Goal: Answer question/provide support

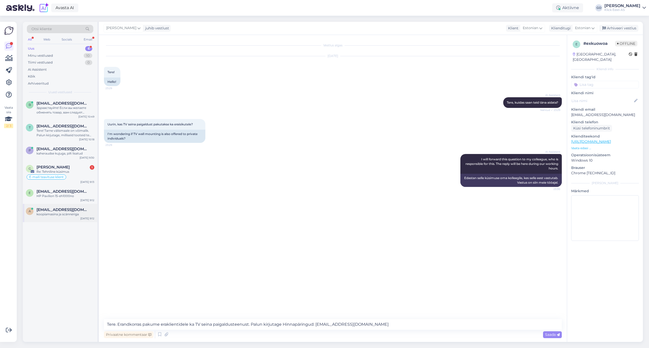
click at [64, 213] on div "koopiamasina ja scänneriga" at bounding box center [65, 214] width 58 height 5
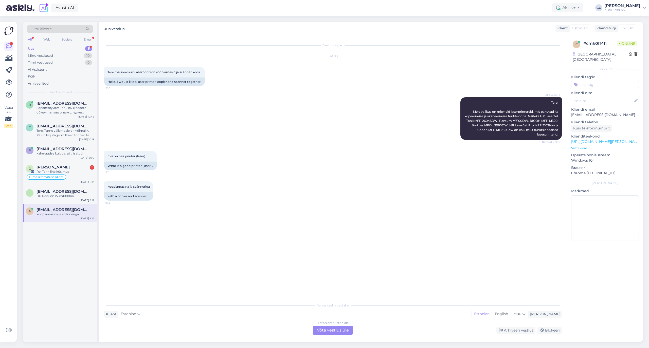
click at [336, 216] on div "Vestlus algas [DATE] Tere ma sooviksin laserprinterit koopiamasin ja scänner ko…" at bounding box center [335, 168] width 462 height 256
click at [335, 161] on div "mis on hea printer (laser) 9:11 What is a good printer (laser)?" at bounding box center [333, 160] width 458 height 30
click at [335, 158] on div "mis on hea printer (laser) 9:11 What is a good printer (laser)?" at bounding box center [333, 160] width 458 height 30
click at [342, 329] on div "Estonian to Estonian Võta vestlus üle" at bounding box center [333, 330] width 40 height 9
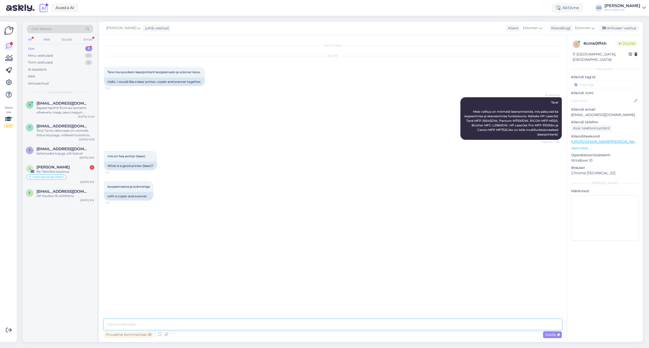
click at [235, 327] on textarea at bounding box center [333, 324] width 458 height 11
drag, startPoint x: 166, startPoint y: 319, endPoint x: 164, endPoint y: 321, distance: 2.6
click at [166, 319] on div "Vestlus algas [DATE] Tere ma sooviksin laserprinterit koopiamasin ja scänner ko…" at bounding box center [333, 188] width 468 height 307
click at [162, 328] on textarea "Tere." at bounding box center [333, 324] width 458 height 11
type textarea "Tere. Hea printeri pakkumiseks vajaksime natuke rohkem teavet teie kasutusmahu …"
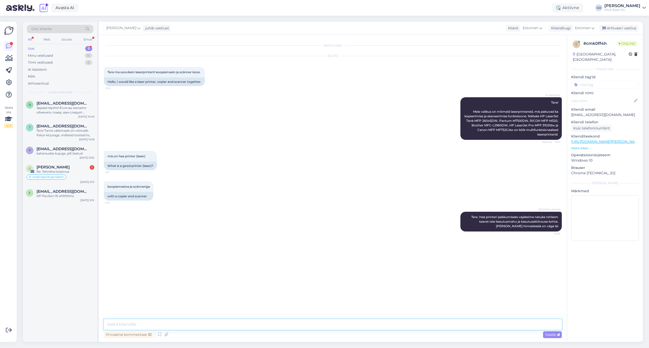
click at [212, 324] on textarea at bounding box center [333, 324] width 458 height 11
paste textarea "Lor ipsum dolors, ametcon ad elitseddoeiusmo temporinci, ut laboreetdolo magnaa…"
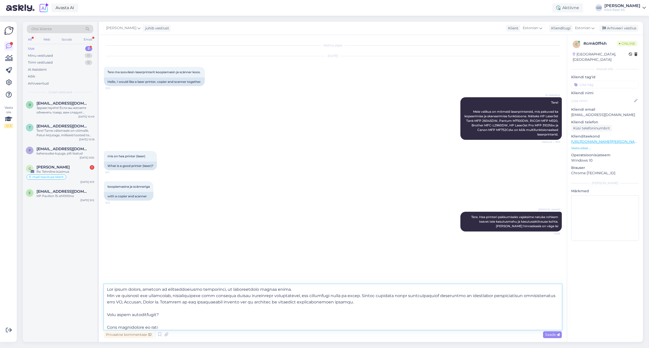
click at [107, 288] on textarea at bounding box center [333, 307] width 458 height 46
type textarea "Lorem ipsumdo sitametco ad elits doeiu tem incididuntutl etdo ma (aliquaeni ad …"
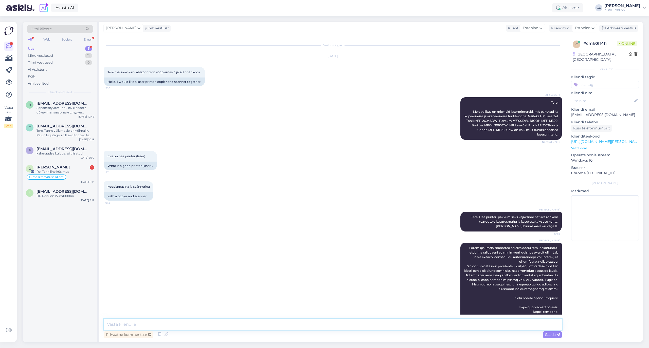
scroll to position [241, 0]
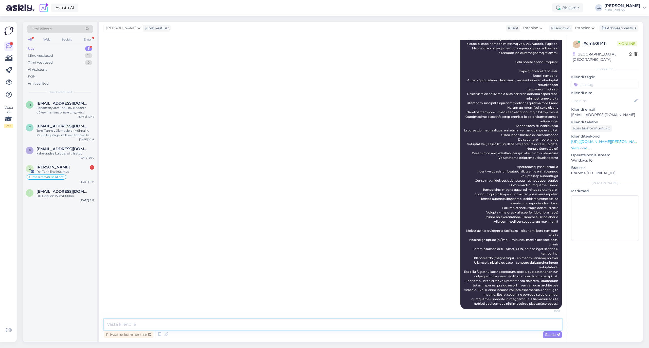
click at [137, 324] on textarea at bounding box center [333, 324] width 458 height 11
paste textarea "[URL][DOMAIN_NAME][PERSON_NAME]"
type textarea "Skaneerimise võimalusega printerite valikuga saate tutvuda siin [URL][DOMAIN_NA…"
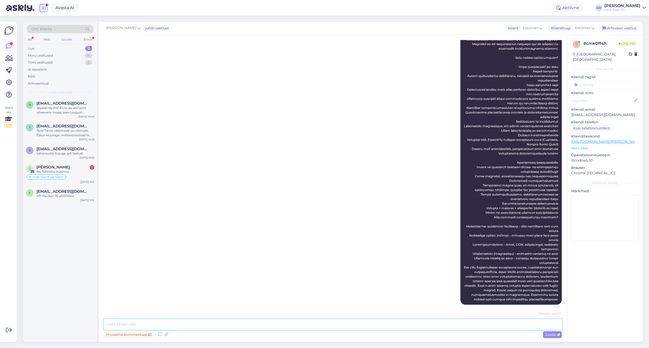
scroll to position [276, 0]
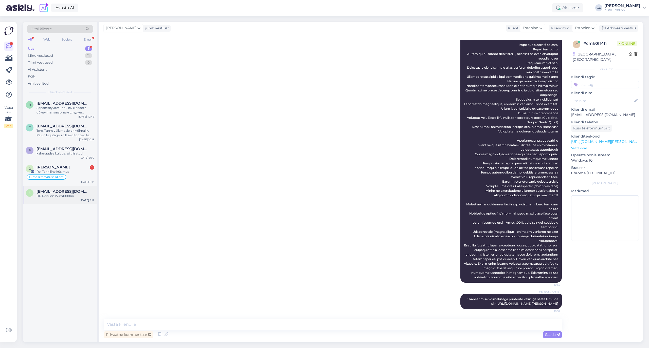
click at [70, 190] on span "[EMAIL_ADDRESS][DOMAIN_NAME]" at bounding box center [62, 191] width 53 height 5
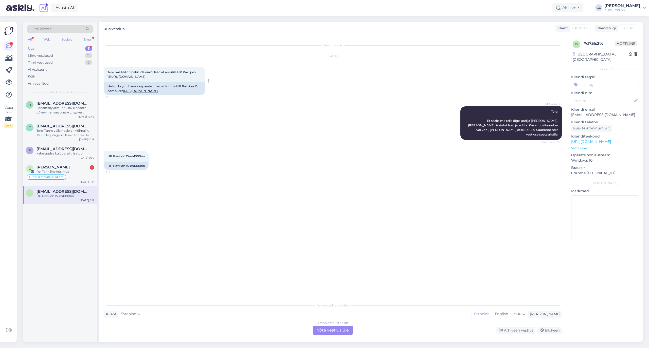
click at [145, 76] on link "[URL][DOMAIN_NAME]" at bounding box center [127, 77] width 35 height 4
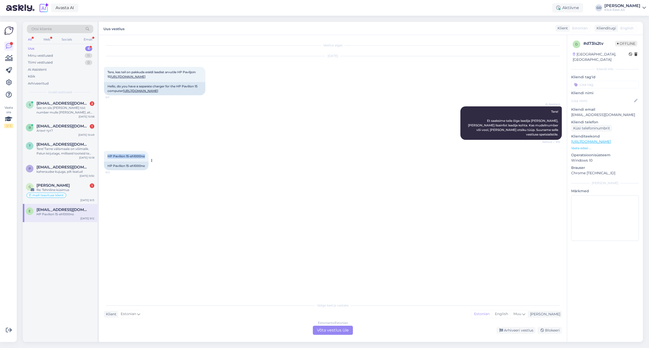
drag, startPoint x: 145, startPoint y: 160, endPoint x: 108, endPoint y: 160, distance: 37.3
click at [108, 160] on div "HP Pavilion 15-eh1000no 9:12" at bounding box center [126, 156] width 45 height 11
copy span "HP Pavilion 15-eh1000no"
click at [259, 257] on div "Vestlus algas [DATE] Tere, kas teil on pakkuda eraldi laadiat arvutile HP Pavil…" at bounding box center [335, 168] width 462 height 256
click at [331, 329] on div "Estonian to Estonian Võta vestlus üle" at bounding box center [333, 330] width 40 height 9
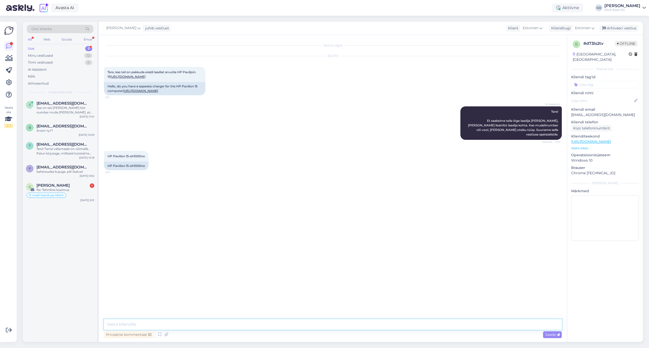
click at [206, 325] on textarea at bounding box center [333, 324] width 458 height 11
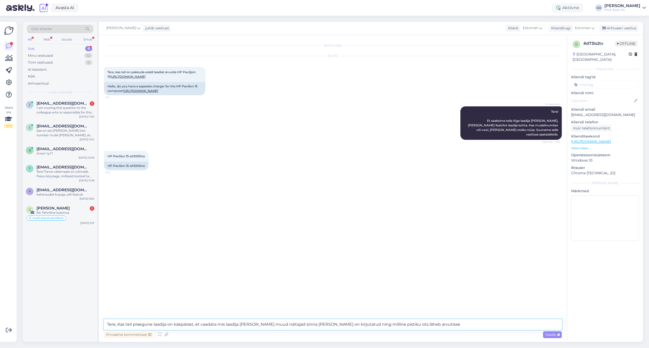
type textarea "Tere, Kas teil praegune laadija on käepärast, et vaadata mis laadija [PERSON_NA…"
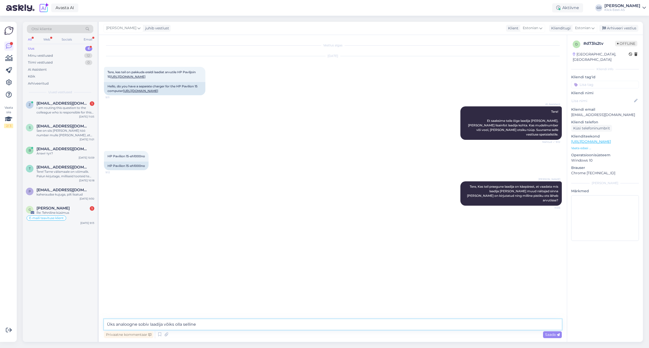
paste textarea "[URL][DOMAIN_NAME][DOMAIN_NAME]"
paste textarea "[URL][DOMAIN_NAME]"
type textarea "Üks analoogne sobiv laadija võiks olla selline [URL][DOMAIN_NAME]"
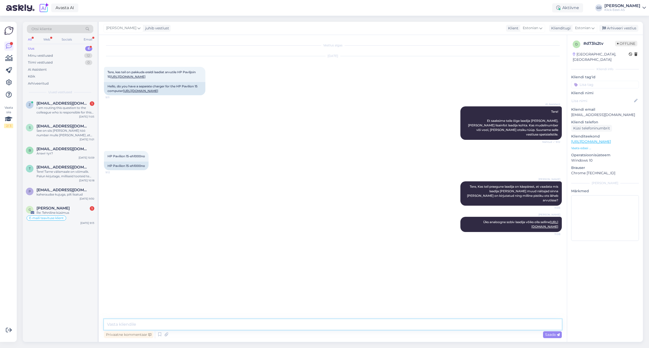
click at [211, 324] on textarea at bounding box center [333, 324] width 458 height 11
paste textarea "[URL][DOMAIN_NAME]"
type textarea "Vaadake [PERSON_NAME] [URL][DOMAIN_NAME]"
click at [317, 322] on textarea at bounding box center [333, 324] width 458 height 11
paste textarea "[URL][DOMAIN_NAME]"
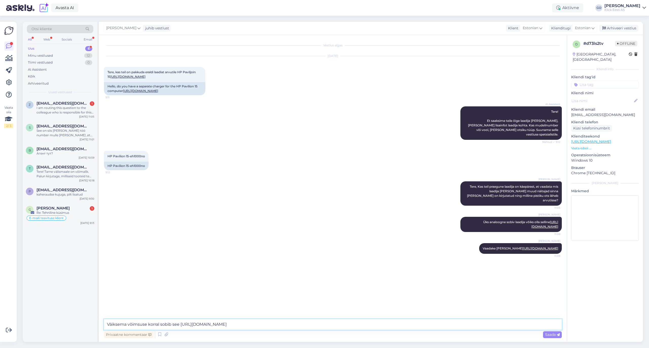
click at [161, 323] on textarea "Väiksema võimsuse korral sobib see [URL][DOMAIN_NAME]" at bounding box center [333, 324] width 458 height 11
type textarea "Väiksema võimsuse korral võiks sobida see [URL][DOMAIN_NAME]"
click at [550, 333] on span "Saada" at bounding box center [552, 335] width 15 height 5
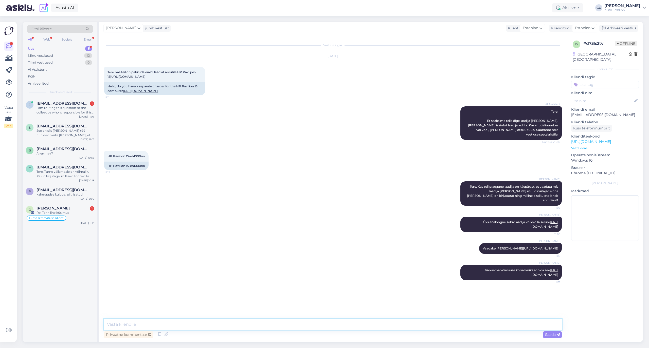
click at [309, 324] on textarea at bounding box center [333, 324] width 458 height 11
paste textarea "[URL][DOMAIN_NAME]"
type textarea "Suurema võimsuse korral peaks sobima see [URL][DOMAIN_NAME]"
paste textarea "[URL][DOMAIN_NAME]"
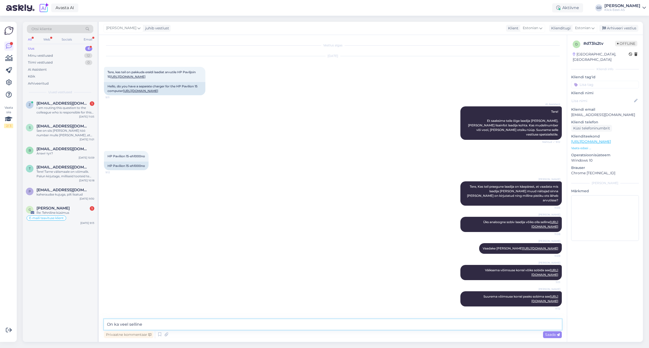
type textarea "On ka veel selline [URL][DOMAIN_NAME]"
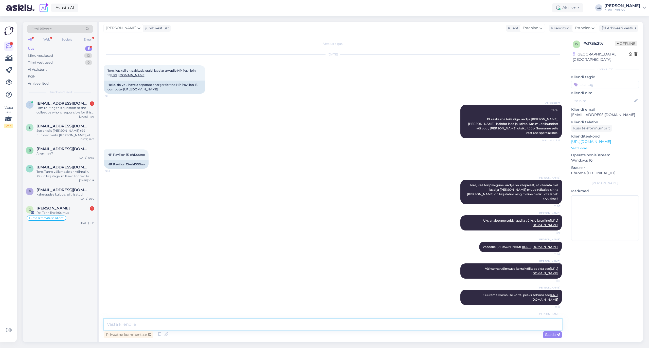
scroll to position [28, 0]
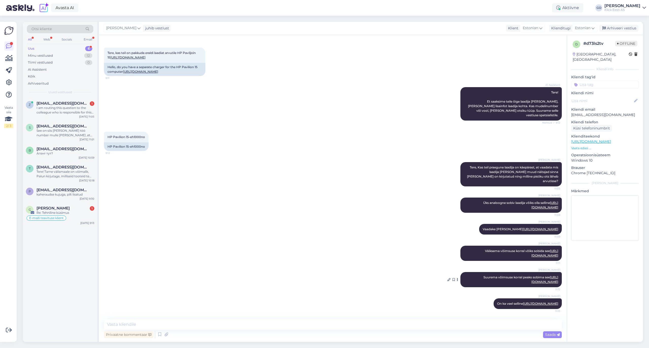
click at [531, 276] on link "[URL][DOMAIN_NAME]" at bounding box center [544, 280] width 27 height 8
click at [547, 250] on link "[URL][DOMAIN_NAME]" at bounding box center [544, 253] width 27 height 8
click at [527, 227] on link "[URL][DOMAIN_NAME]" at bounding box center [540, 229] width 35 height 4
click at [531, 201] on link "[URL][DOMAIN_NAME]" at bounding box center [544, 205] width 27 height 8
click at [199, 325] on textarea at bounding box center [333, 324] width 458 height 11
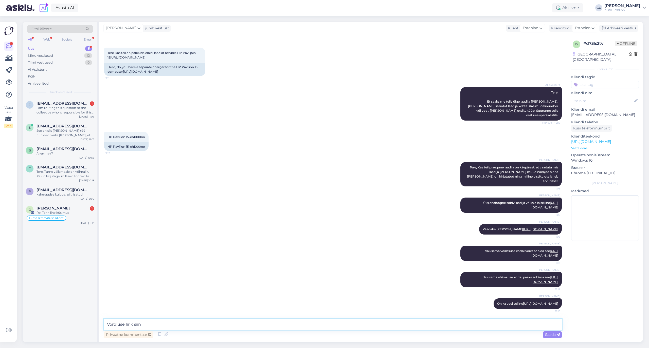
paste textarea "[URL][DOMAIN_NAME]"
type textarea "Võrdluse link siin [URL][DOMAIN_NAME]"
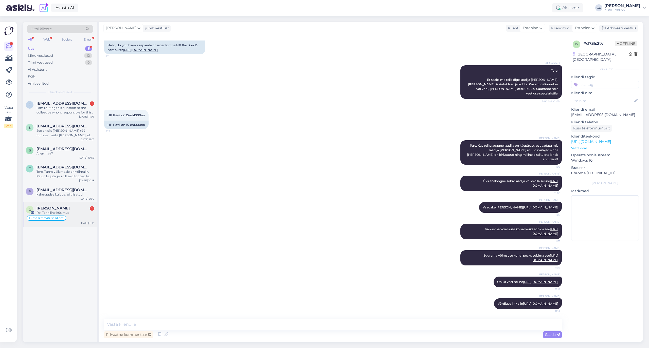
click at [48, 207] on span "[PERSON_NAME]" at bounding box center [52, 208] width 33 height 5
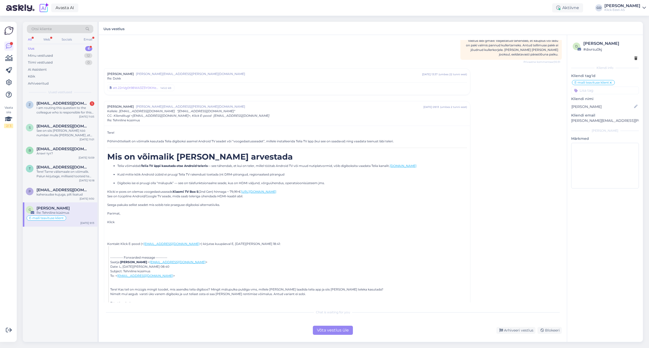
scroll to position [217, 0]
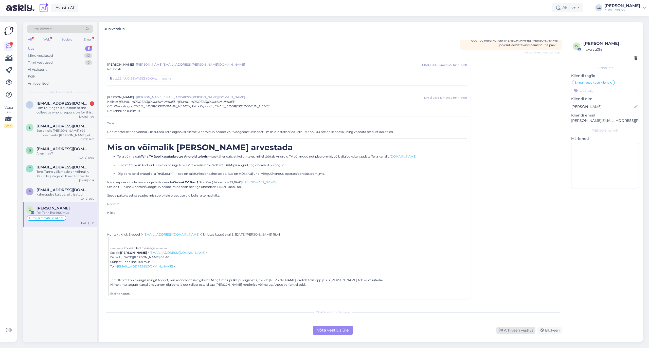
click at [524, 331] on div "Arhiveeri vestlus" at bounding box center [515, 330] width 39 height 7
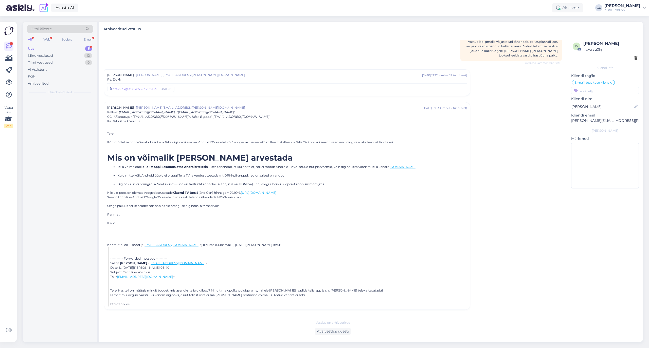
scroll to position [207, 0]
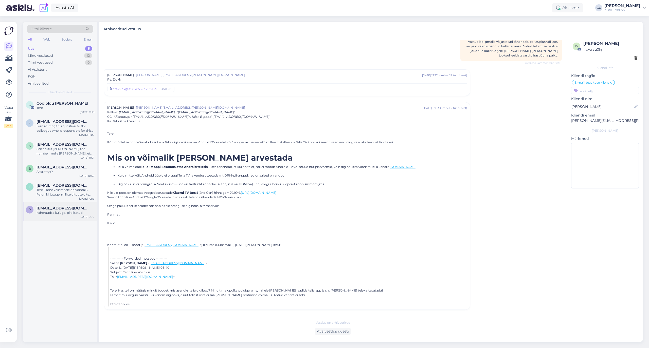
click at [60, 204] on div "p [EMAIL_ADDRESS][DOMAIN_NAME] kaheraudse kujuga, pilt lisatud [DATE] 9:30" at bounding box center [60, 212] width 75 height 18
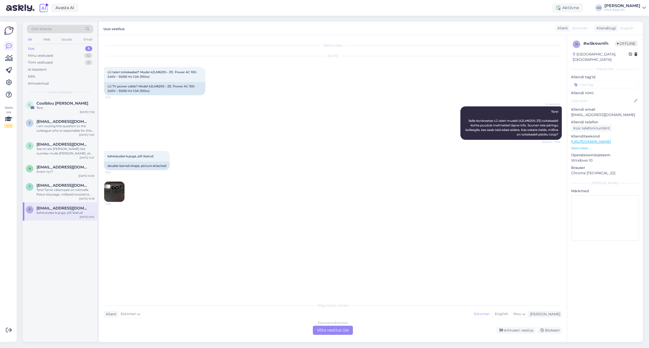
scroll to position [0, 0]
click at [191, 258] on div "Vestlus algas [DATE] LG teleri toitekaabel? Mudel 42LM620S – ZE. Power AC 100-2…" at bounding box center [335, 168] width 462 height 256
click at [326, 329] on div "Estonian to Estonian Võta vestlus üle" at bounding box center [333, 330] width 40 height 9
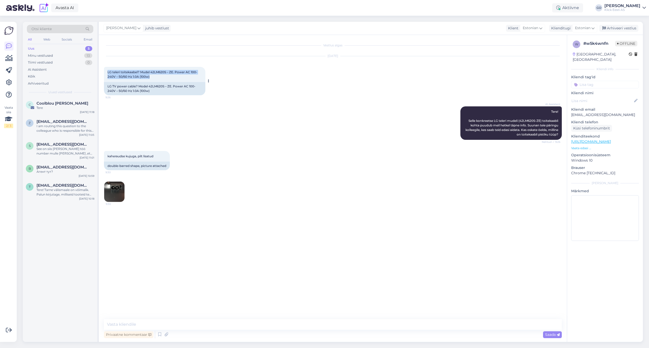
drag, startPoint x: 152, startPoint y: 78, endPoint x: 105, endPoint y: 72, distance: 47.3
click at [105, 72] on div "LG teleri toitekaabel? Mudel 42LM620S – ZE. Power AC 100-240V – 50/60 Hz 1.0A (…" at bounding box center [154, 74] width 101 height 15
copy span "LG teleri toitekaabel? Mudel 42LM620S – ZE. Power AC 100-240V – 50/60 Hz 1.0A (…"
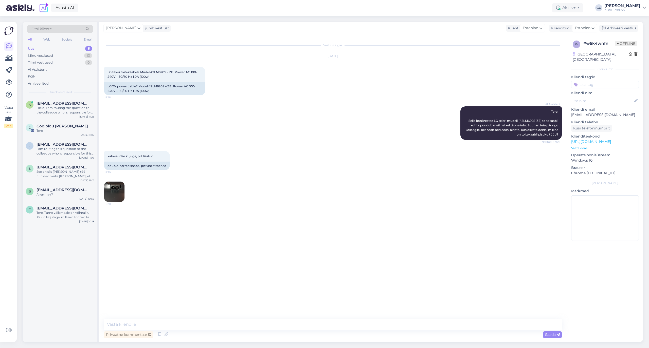
click at [207, 239] on div "Vestlus algas [DATE] LG teleri toitekaabel? Mudel 42LM620S – ZE. Power AC 100-2…" at bounding box center [335, 177] width 462 height 275
click at [206, 326] on textarea at bounding box center [333, 324] width 458 height 11
click at [116, 189] on img at bounding box center [114, 192] width 20 height 20
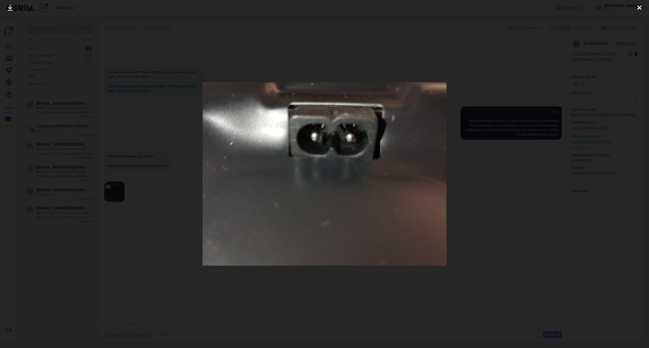
click at [640, 6] on icon at bounding box center [639, 8] width 4 height 7
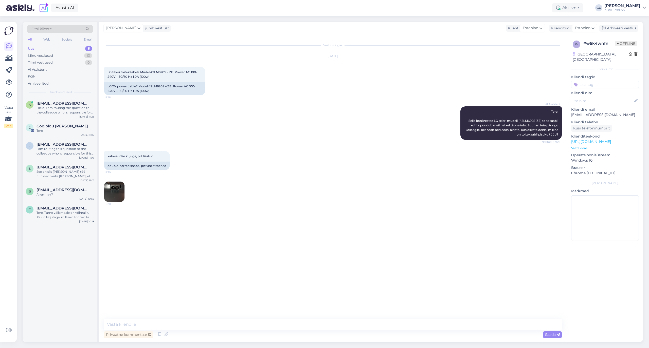
click at [193, 255] on div "Vestlus algas [DATE] LG teleri toitekaabel? Mudel 42LM620S – ZE. Power AC 100-2…" at bounding box center [335, 177] width 462 height 275
click at [194, 247] on div "Vestlus algas [DATE] LG teleri toitekaabel? Mudel 42LM620S – ZE. Power AC 100-2…" at bounding box center [335, 177] width 462 height 275
click at [187, 223] on div "Vestlus algas [DATE] LG teleri toitekaabel? Mudel 42LM620S – ZE. Power AC 100-2…" at bounding box center [335, 177] width 462 height 275
click at [190, 222] on div "Vestlus algas [DATE] LG teleri toitekaabel? Mudel 42LM620S – ZE. Power AC 100-2…" at bounding box center [335, 177] width 462 height 275
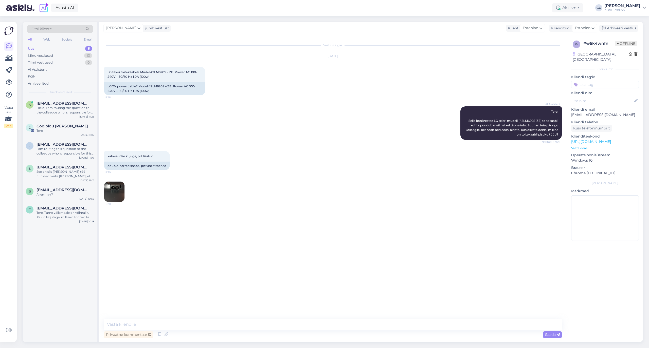
click at [152, 270] on div "Vestlus algas [DATE] LG teleri toitekaabel? Mudel 42LM620S – ZE. Power AC 100-2…" at bounding box center [335, 177] width 462 height 275
click at [170, 207] on div "kaheraudse kujuga, pilt lisatud 9:30 double-barred shape, picture attached 9:30" at bounding box center [333, 176] width 458 height 62
click at [152, 324] on textarea at bounding box center [333, 324] width 458 height 11
type textarea "Tere. Kahjuks ei leidnud [PERSON_NAME] valikust sobivat toitekaablit."
click at [549, 336] on span "Saada" at bounding box center [552, 335] width 15 height 5
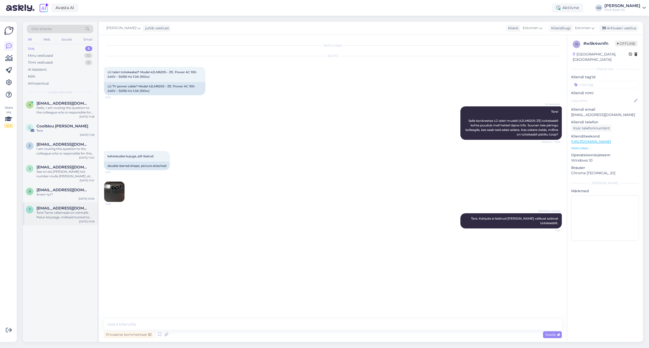
click at [54, 214] on div "Tere! Tarne välismaale on võimalik. Palun kirjutage, milliseid tooteid te soovi…" at bounding box center [65, 215] width 58 height 9
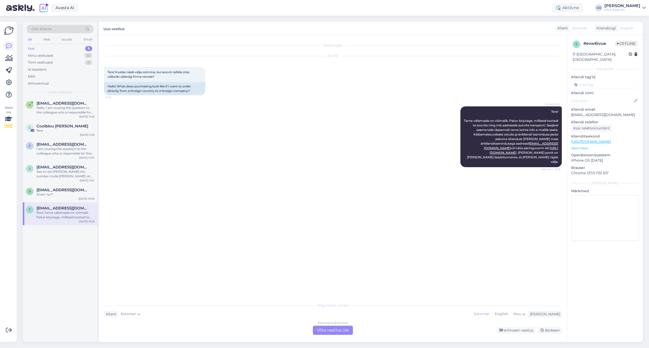
click at [201, 144] on div "AI Assistent Tere! Tarne välismaale on võimalik. Palun kirjutage, milliseid too…" at bounding box center [333, 137] width 458 height 72
click at [229, 242] on div "Vestlus algas [DATE] Tere! Kuidas näeb välja ostmine, kui soovin tellida otse v…" at bounding box center [335, 168] width 462 height 256
click at [229, 212] on div "Vestlus algas [DATE] Tere! Kuidas näeb välja ostmine, kui soovin tellida otse v…" at bounding box center [335, 168] width 462 height 256
click at [229, 208] on div "Vestlus algas [DATE] Tere! Kuidas näeb välja ostmine, kui soovin tellida otse v…" at bounding box center [335, 168] width 462 height 256
click at [224, 170] on div "Vestlus algas [DATE] Tere! Kuidas näeb välja ostmine, kui soovin tellida otse v…" at bounding box center [335, 168] width 462 height 256
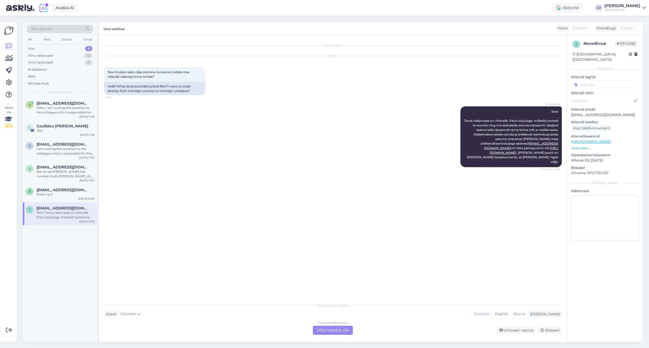
click at [215, 147] on div "AI Assistent Tere! Tarne välismaale on võimalik. Palun kirjutage, milliseid too…" at bounding box center [333, 137] width 458 height 72
click at [323, 225] on div "Vestlus algas [DATE] Tere! Kuidas näeb välja ostmine, kui soovin tellida otse v…" at bounding box center [335, 168] width 462 height 256
click at [328, 184] on div "Vestlus algas [DATE] Tere! Kuidas näeb välja ostmine, kui soovin tellida otse v…" at bounding box center [335, 168] width 462 height 256
click at [597, 81] on input at bounding box center [605, 85] width 68 height 8
click at [615, 127] on span "Äriklient" at bounding box center [614, 128] width 13 height 3
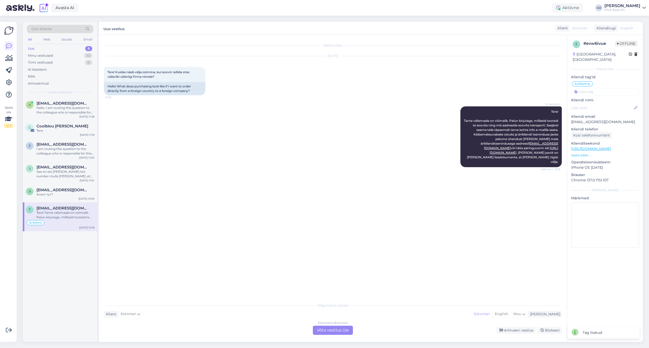
click at [599, 88] on input at bounding box center [605, 92] width 68 height 8
click at [585, 116] on span "Ostuabi" at bounding box center [583, 117] width 12 height 3
click at [600, 88] on input at bounding box center [605, 92] width 68 height 8
click at [605, 140] on span "AI" at bounding box center [604, 141] width 3 height 3
click at [510, 330] on div "Arhiveeri vestlus" at bounding box center [515, 330] width 39 height 7
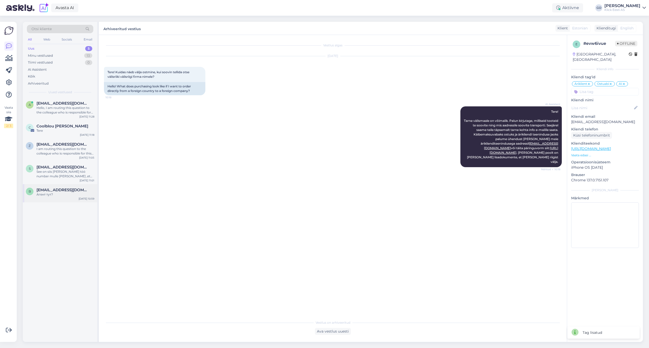
click at [68, 192] on span "[EMAIL_ADDRESS][DOMAIN_NAME]" at bounding box center [62, 190] width 53 height 5
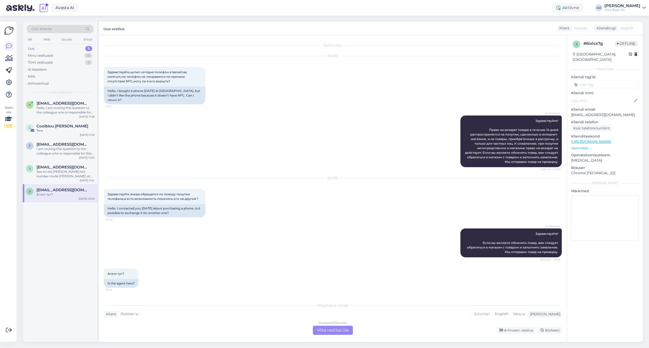
click at [240, 132] on div "AI Assistent Здравствуйте! Право на возврат товара в течение 14 дней распростра…" at bounding box center [333, 141] width 458 height 63
click at [327, 331] on div "Russian to Estonian Võta vestlus üle" at bounding box center [333, 330] width 40 height 9
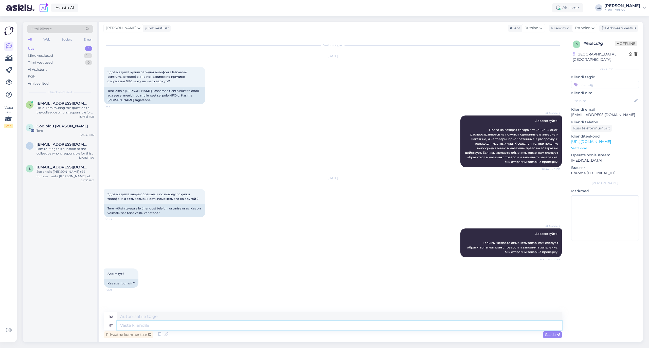
click at [146, 325] on textarea at bounding box center [339, 325] width 445 height 9
type textarea "Tere"
type textarea "Привет"
type textarea "Tere."
type textarea "Привет."
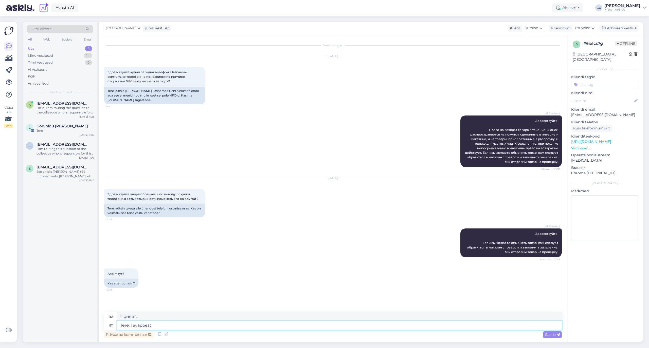
type textarea "Tere. Tavapoest"
type textarea "Привет. Из обычного магазина."
type textarea "Tere. Tavapoest ostetud"
type textarea "Здравствуйте. Куплен в обычном магазине."
type textarea "Tere. Tavapoest ostetud tooteid"
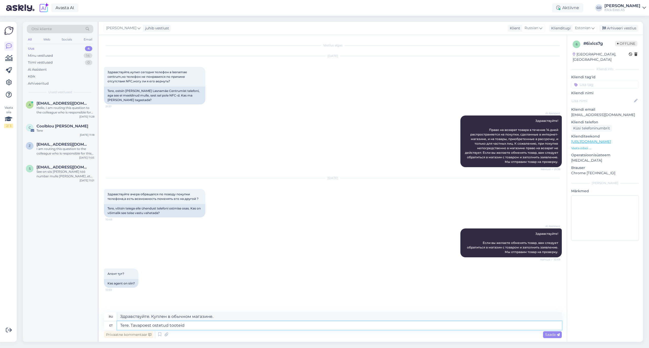
type textarea "Здравствуйте. Товары, купленные в обычном магазине."
type textarea "Tere. Tavapoest ostetud tooteid reeglina"
type textarea "Здравствуйте. Товары, купленные в обычном магазине, обычно..."
type textarea "Tere. Tavapoest ostetud tooteid reeglina tagasi"
type textarea "Здравствуйте. Товары, купленные в обычном магазине, обычно можно вернуть."
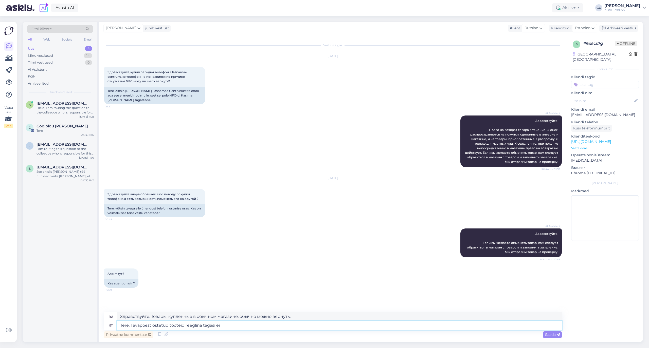
type textarea "Tere. Tavapoest ostetud tooteid reeglina tagasi ei"
type textarea "Здравствуйте. Товары, купленные в обычном магазине, возврату, как правило, не п…"
type textarea "Tere. Tavapoest ostetud tooteid reeglina tagasi ei võeta. Võite p"
type textarea "Здравствуйте. Товары, купленные в обычном магазине, возврату, как правило, не п…"
type textarea "Tere. Tavapoest ostetud tooteid reeglina tagasi ei võeta. Võite pöörduda"
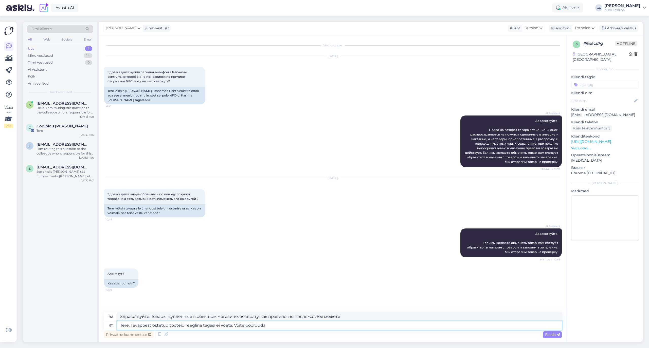
type textarea "Здравствуйте. Товары, купленные в обычном магазине, возврату, как правило, не п…"
type textarea "Tere. Tavapoest ostetud tooteid reeglina tagasi ei võeta. Võite pöörduda sooviga"
type textarea "Здравствуйте. Товары, купленные в обычном магазине, возврату, как правило, не п…"
type textarea "Tere. Tavapoest ostetud tooteid reeglina tagasi ei võeta. Võite pöörduda soovig…"
type textarea "Здравствуйте. Товары, приобретённые в обычном магазине, обычно не подлежат возв…"
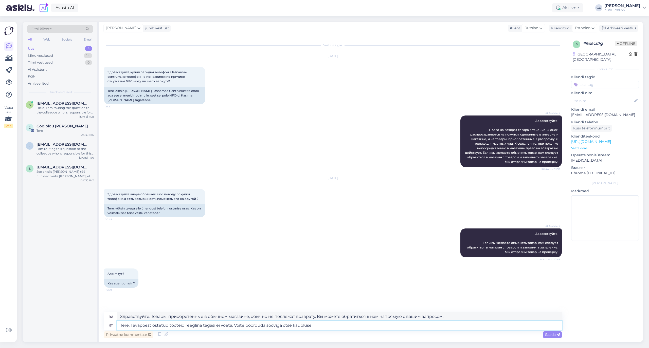
type textarea "Tere. Tavapoest ostetud tooteid reeglina tagasi ei võeta. Võite pöörduda soovig…"
type textarea "Здравствуйте. Товары, приобретённые в обычном магазине, возврату обычно не подл…"
type textarea "Tere. Tavapoest ostetud tooteid reeglina tagasi ei võeta. Võite pöörduda soovig…"
type textarea "Здравствуйте. Товары, приобретённые в обычном магазине, возврату, как правило, …"
type textarea "Tere. Tavapoest ostetud tooteid reeglina tagasi ei võeta. Võite pöörduda soovig…"
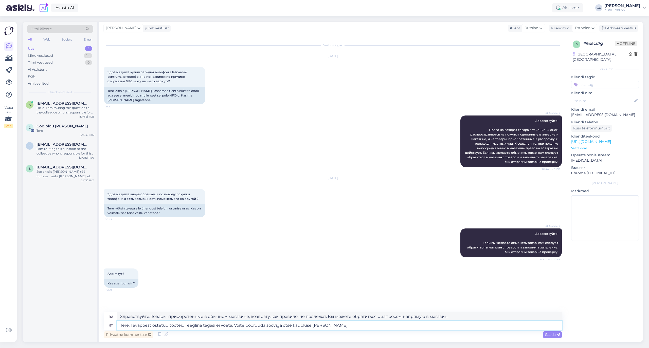
type textarea "Здравствуйте! Товары, купленные в обычном магазине, возврату обычно не подлежат…"
type textarea "Tere. Tavapoest ostetud tooteid reeglina tagasi ei võeta. Võite pöörduda soovig…"
type textarea "Здравствуйте! Товары, купленные в обычном магазине, возврату, как правило, не п…"
type textarea "Tere. Tavapoest ostetud tooteid reeglina tagasi ei võeta. Võite pöörduda soovig…"
type textarea "Здравствуйте! Товары, купленные в обычном магазине, возврату обычно не подлежат…"
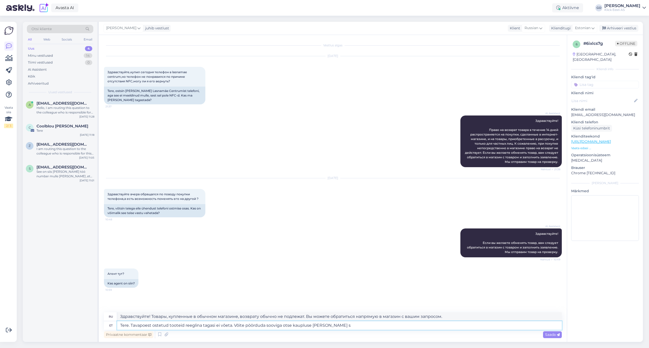
type textarea "Tere. Tavapoest ostetud tooteid reeglina tagasi ei võeta. Võite pöörduda soovig…"
type textarea "Здравствуйте! Товары, купленные в обычном магазине, возврату, как правило, не п…"
type textarea "Tere. Tavapoest ostetud tooteid reeglina tagasi ei võeta. Võite pöörduda soovig…"
type textarea "Здравствуйте! Товары, купленные в обычном магазине, обычно не принимаются к воз…"
type textarea "Tere. Tavapoest ostetud tooteid reeglina tagasi ei võeta. Võite pöörduda soovig…"
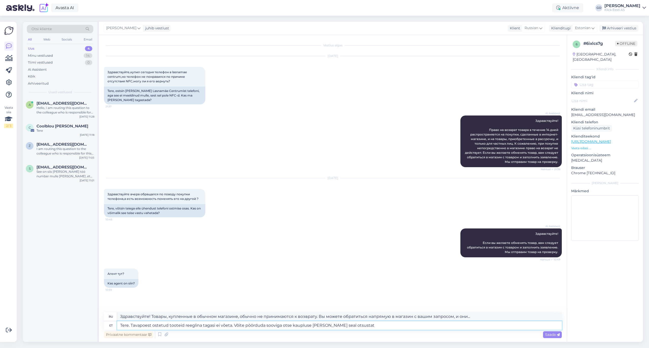
type textarea "Здравствуйте. Товары, приобретённые в обычном магазине, возврату обычно не подл…"
type textarea "Tere. Tavapoest ostetud tooteid reeglina tagasi ei võeta. Võite pöörduda soovig…"
type textarea "Здравствуйте. Товары, приобретённые в обычном магазине, обычно не подлежат возв…"
type textarea "Tere. Tavapoest ostetud tooteid reeglina tagasi ei võeta. Võite pöörduda soovig…"
type textarea "Здравствуйте. Товары, купленные в обычном магазине, возврату, как правило, не п…"
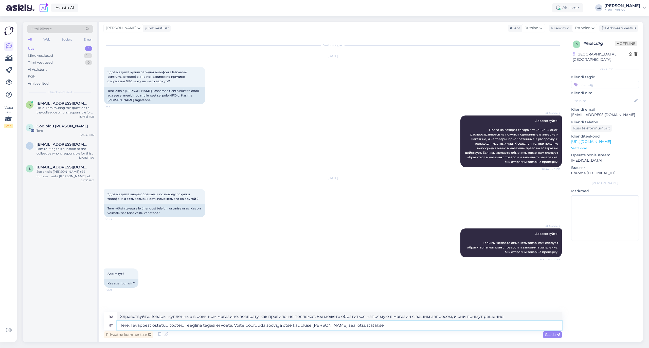
type textarea "Tere. Tavapoest ostetud tooteid reeglina tagasi ei võeta. Võite pöörduda soovig…"
type textarea "Здравствуйте. Товары, купленные в обычном магазине, возврату, как правило, не п…"
click at [202, 325] on textarea "Tere. Tavapoest ostetud tooteid reeglina tagasi ei võeta. Võite pöörduda soovig…" at bounding box center [339, 325] width 445 height 9
type textarea "Tere. Tavapoest ostetud tooteid reeglintagasi ei võeta. Võite pöörduda sooviga …"
type textarea "Здравствуйте. Товары, купленные в обычном магазине, обычно не подлежат возврату…"
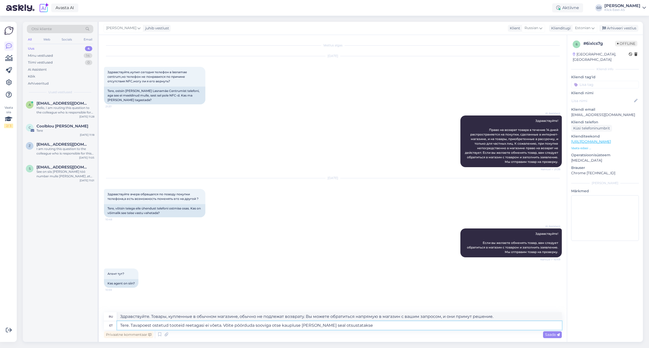
type textarea "Tere. Tavapoest ostetud tooteid retagasi ei võeta. Võite pöörduda sooviga otse …"
type textarea "Здравствуйте. Товары, приобретённые в обычном магазине, возврату не подлежат. В…"
type textarea "Tere. Tavapoest ostetud tooteid patagasi ei võeta. Võite pöörduda sooviga otse …"
type textarea "Здравствуйте. Товары, купленные в обычном магазине, возврату не подлежат. Вы мо…"
type textarea "Tere. Tavapoest ostetud tooteid paratagasi ei võeta. Võite pöörduda sooviga ots…"
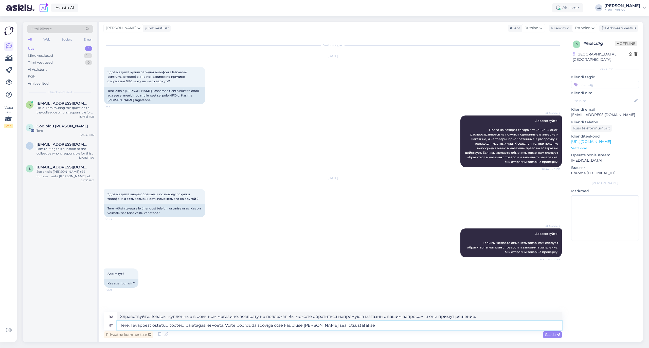
type textarea "Здравствуйте. Товары, приобретённые в обычном магазине, возврату не подлежат. В…"
type textarea "Tere. Tavapoest ostetud tooteid parakutagasi ei võeta. Võite pöörduda sooviga o…"
type textarea "Здравствуйте. К сожалению, товары, приобретённые в обычном магазине, возврату н…"
type textarea "Tere. Tavapoest ostetud tooteid paraku tagasi ei võeta. Võite pöörduda sooviga …"
type textarea "Здравствуйте. К сожалению, товары, приобретённые в обычном магазине, возврату н…"
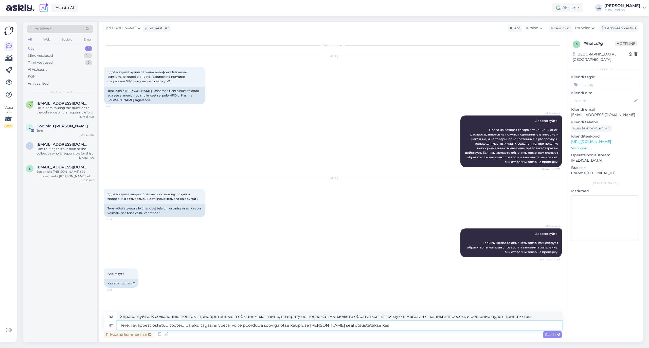
type textarea "Tere. Tavapoest ostetud tooteid paraku tagasi ei võeta. Võite pöörduda sooviga …"
type textarea "Здравствуйте. К сожалению, товары, купленные в обычном магазине, возврату не по…"
type textarea "Tere. Tavapoest ostetud tooteid paraku tagasi ei võeta. Võite pöörduda sooviga …"
type textarea "Здравствуйте. К сожалению, товары, приобретённые в обычном магазине, возврату н…"
type textarea "Tere. Tavapoest ostetud tooteid paraku tagasi ei võeta. Võite pöörduda sooviga …"
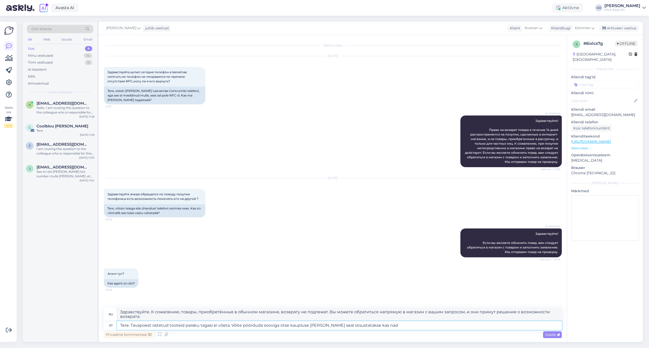
type textarea "Здравствуйте. К сожалению, товары, приобретённые в обычном магазине, возврату н…"
type textarea "Tere. Tavapoest ostetud tooteid paraku tagasi ei võeta. Võite pöörduda sooviga …"
type textarea "Здравствуйте. К сожалению, товары, купленные в обычном магазине, возврату не по…"
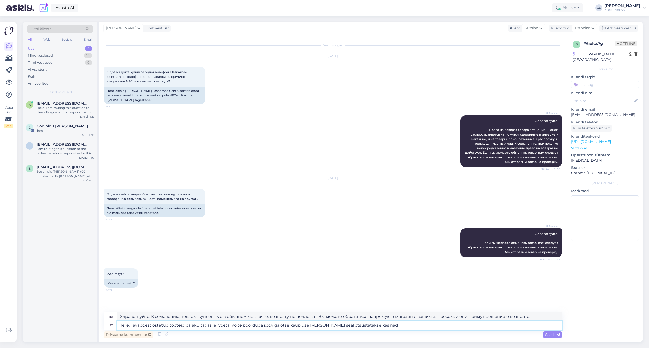
type textarea "Tere. Tavapoest ostetud tooteid paraku tagasi ei võeta. Võite pöörduda sooviga …"
type textarea "Здравствуйте. К сожалению, товары, купленные в обычном магазине, возврату не по…"
type textarea "Tere. Tavapoest ostetud tooteid paraku tagasi ei võeta. Võite pöörduda sooviga …"
type textarea "Здравствуйте. К сожалению, товары, приобретённые в обычном магазине, возврату н…"
type textarea "Tere. Tavapoest ostetud tooteid paraku tagasi ei võeta. Võite pöörduda sooviga …"
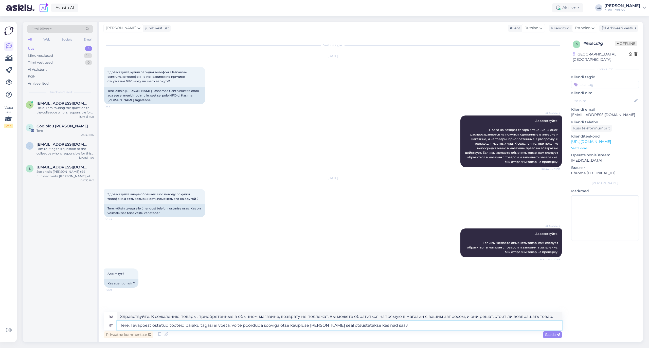
type textarea "Здравствуйте. К сожалению, товары, приобретённые в обычном магазине, возврату н…"
type textarea "Tere. Tavapoest ostetud tooteid paraku tagasi ei võeta. Võite pöörduda sooviga …"
type textarea "Здравствуйте. К сожалению, товары, приобретённые в обычном магазине, возврату н…"
type textarea "Tere. Tavapoest ostetud tooteid paraku tagasi ei võeta. Võite pöörduda sooviga …"
type textarea "Здравствуйте. К сожалению, товары, приобретённые в обычном магазине, возврату н…"
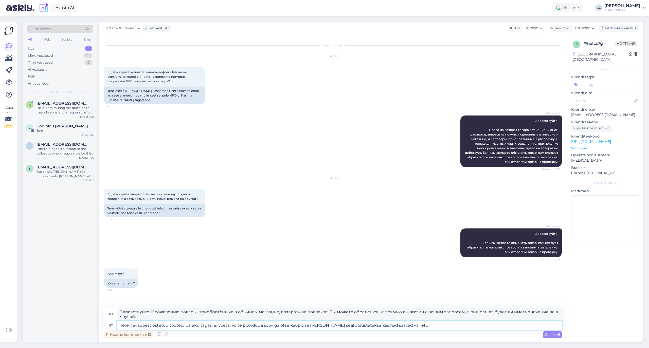
type textarea "Tere. Tavapoest ostetud tooteid paraku tagasi ei võeta. Võite pöörduda sooviga …"
type textarea "Здравствуйте. К сожалению, товары, приобретённые в обычном магазине, возврату н…"
type textarea "Tere. Tavapoest ostetud tooteid paraku tagasi ei võeta. Võite pöörduda sooviga …"
type textarea "Здравствуйте. К сожалению, товары, приобретённые в обычном магазине, возврату н…"
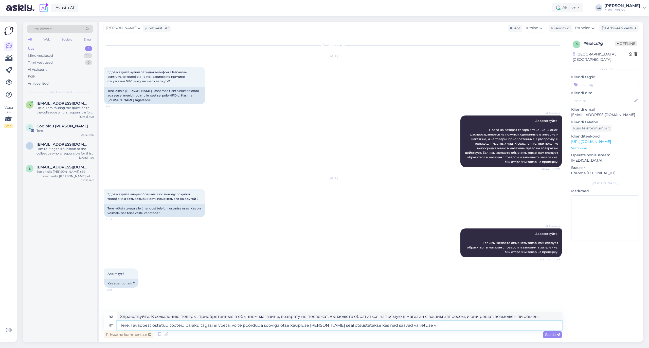
type textarea "Tere. Tavapoest ostetud tooteid paraku tagasi ei võeta. Võite pöörduda sooviga …"
type textarea "Здравствуйте. К сожалению, товары, купленные в обычном магазине, возврату не по…"
type textarea "Tere. Tavapoest ostetud tooteid paraku tagasi ei võeta. Võite pöörduda sooviga …"
type textarea "Здравствуйте. К сожалению, товары, приобретённые в обычном магазине, возврату н…"
type textarea "Tere. Tavapoest ostetud tooteid paraku tagasi ei võeta. Võite pöörduda sooviga …"
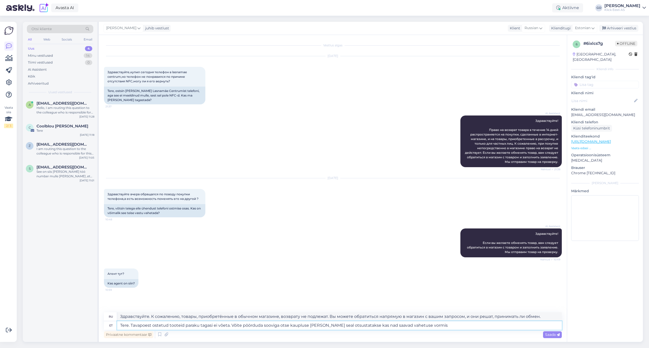
type textarea "Здравствуйте. К сожалению, товары, приобретённые в обычном магазине, возврату н…"
type textarea "Tere. Tavapoest ostetud tooteid paraku tagasi ei võeta. Võite pöörduda sooviga …"
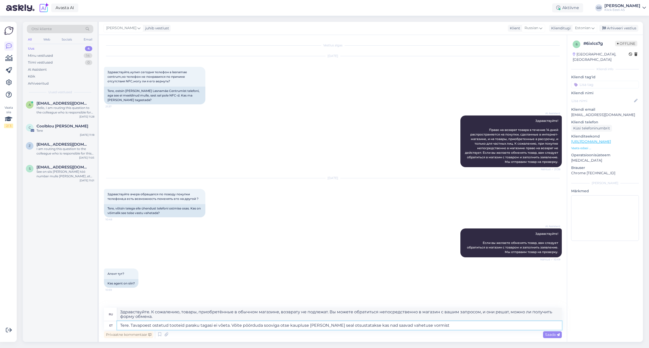
type textarea "Здравствуйте. К сожалению, товары, приобретённые в обычном магазине, возврату н…"
type textarea "Tere. Tavapoest ostetud tooteid paraku tagasi ei võeta. Võite pöörduda sooviga …"
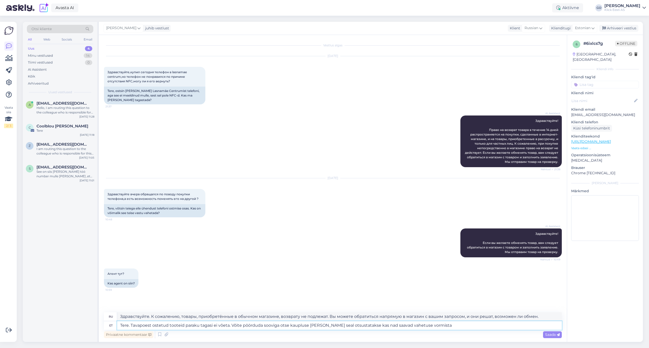
type textarea "Здравствуйте. К сожалению, товары, приобретённые в обычном магазине, возврату н…"
type textarea "Tere. Tavapoest ostetud tooteid paraku tagasi ei võeta. Võite pöörduda sooviga …"
type textarea "Здравствуйте. К сожалению, товары, приобретённые в обычном магазине, возврату н…"
type textarea "Tere. Tavapoest ostetud tooteid paraku tagasi ei võeta. Võite pöörduda sooviga …"
type textarea "Здравствуйте. К сожалению, товары, приобретённые в обычном магазине, возврату н…"
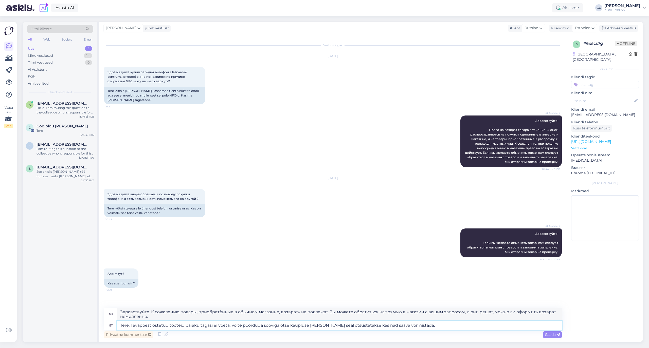
type textarea "Tere. Tavapoest ostetud tooteid paraku tagasi ei võeta. Võite pöörduda sooviga …"
type textarea "Здравствуйте. К сожалению, товары, приобретённые в обычном магазине, возврату н…"
type textarea "Tere. Tavapoest ostetud tooteid paraku tagasi ei võeta. Võite pöörduda sooviga …"
type textarea "Здравствуйте. К сожалению, товары, приобретённые в обычном магазине, возврату н…"
type textarea "Tere. Tavapoest ostetud tooteid paraku tagasi ei võeta. Võite pöörduda sooviga …"
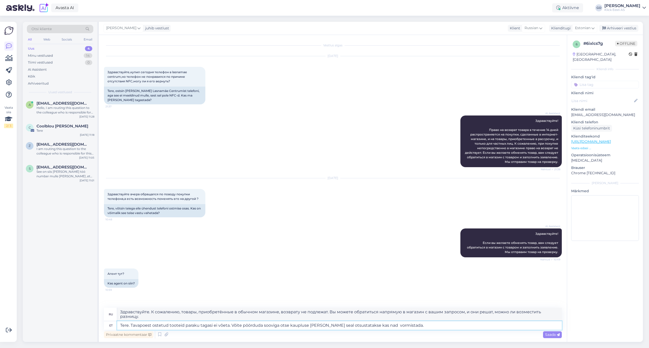
type textarea "Здравствуйте. К сожалению, товары, приобретённые в обычном магазине, возврату н…"
type textarea "Tere. Tavapoest ostetud tooteid paraku tagasi ei võeta. Võite pöörduda sooviga …"
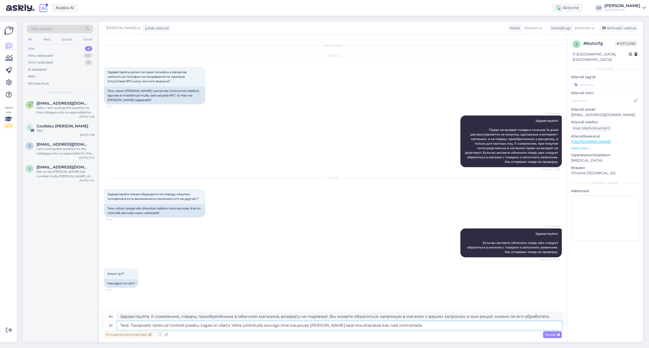
type textarea "Здравствуйте. К сожалению, товары, приобретённые в обычном магазине, возврату н…"
type textarea "Tere. Tavapoest ostetud tooteid paraku tagasi ei võeta. Võite pöörduda sooviga …"
type textarea "Здравствуйте. К сожалению, товары, приобретённые в обычном магазине, возврату н…"
type textarea "Tere. Tavapoest ostetud tooteid paraku tagasi ei võeta. Võite pöörduda sooviga …"
type textarea "Здравствуйте. К сожалению, товары, приобретённые в обычном магазине, возврату н…"
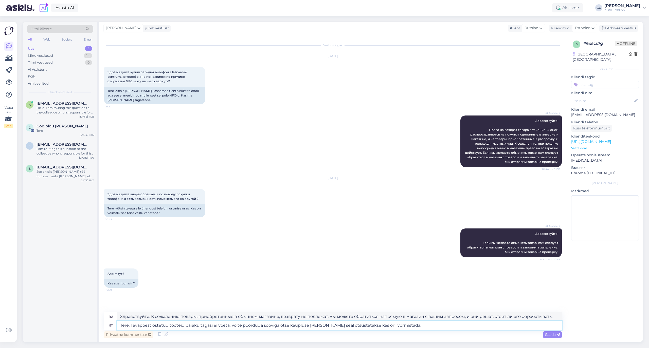
type textarea "Tere. Tavapoest ostetud tooteid paraku tagasi ei võeta. Võite pöörduda sooviga …"
type textarea "Здравствуйте. К сожалению, товары, приобретённые в обычном магазине, возврату н…"
type textarea "Tere. Tavapoest ostetud tooteid paraku tagasi ei võeta. Võite pöörduda sooviga …"
type textarea "Здравствуйте. К сожалению, товары, приобретённые в обычном магазине, возврату н…"
type textarea "Tere. Tavapoest ostetud tooteid paraku tagasi ei võeta. Võite pöörduda sooviga …"
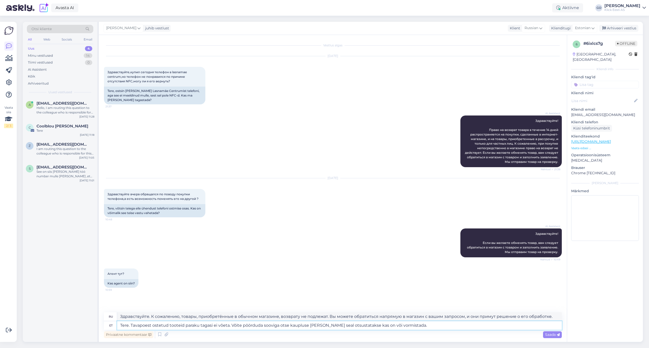
type textarea "Здравствуйте. К сожалению, товары, приобретённые в обычном магазине, возврату н…"
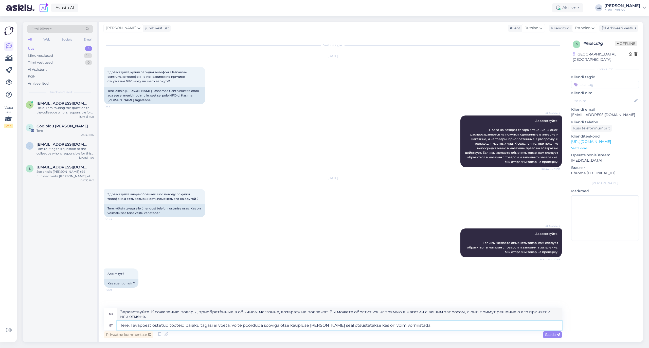
type textarea "Tere. Tavapoest ostetud tooteid paraku tagasi ei võeta. Võite pöörduda sooviga …"
type textarea "Здравствуйте. К сожалению, товары, приобретённые в обычном магазине, возврату н…"
type textarea "Tere. Tavapoest ostetud tooteid paraku tagasi ei võeta. Võite pöörduda sooviga …"
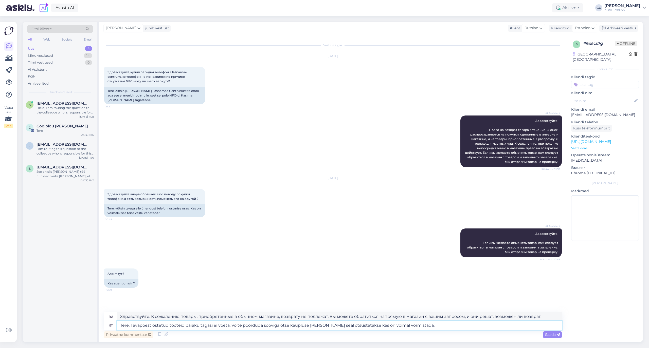
type textarea "Здравствуйте. К сожалению, товары, приобретённые в обычном магазине, возврату н…"
type textarea "Tere. Tavapoest ostetud tooteid paraku tagasi ei võeta. Võite pöörduda sooviga …"
type textarea "Здравствуйте. К сожалению, товары, приобретённые в обычном магазине, возврату н…"
type textarea "Tere. Tavapoest ostetud tooteid paraku tagasi ei võeta. Võite pöörduda sooviga …"
type textarea "Здравствуйте. К сожалению, товары, приобретённые в обычном магазине, возврату н…"
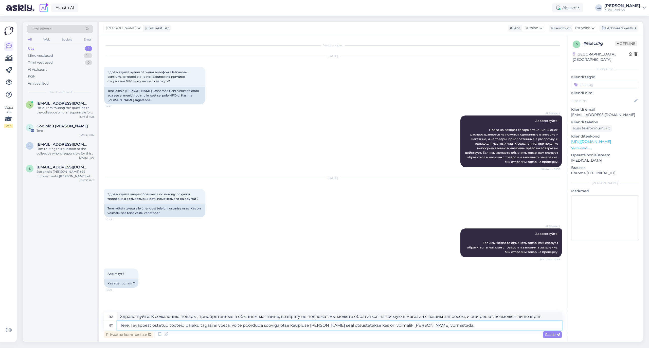
type textarea "Tere. Tavapoest ostetud tooteid paraku tagasi ei võeta. Võite pöörduda sooviga …"
type textarea "Здравствуйте. К сожалению, товары, приобретённые в обычном магазине, возврату н…"
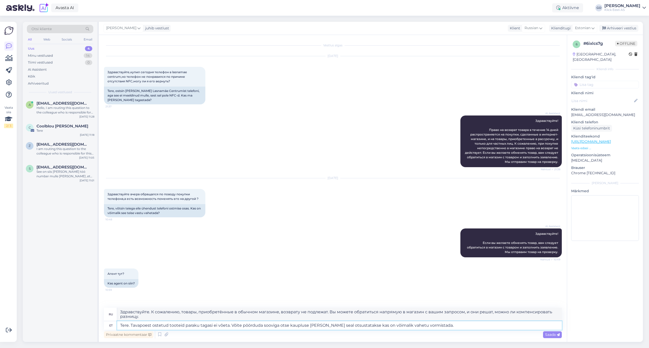
type textarea "Tere. Tavapoest ostetud tooteid paraku tagasi ei võeta. Võite pöörduda sooviga …"
type textarea "Здравствуйте. К сожалению, товары, приобретённые в обычном магазине, возврату н…"
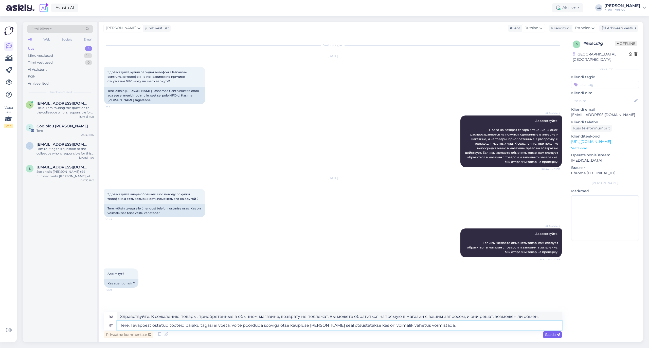
type textarea "Tere. Tavapoest ostetud tooteid paraku tagasi ei võeta. Võite pöörduda sooviga …"
click at [549, 333] on span "Saada" at bounding box center [552, 335] width 15 height 5
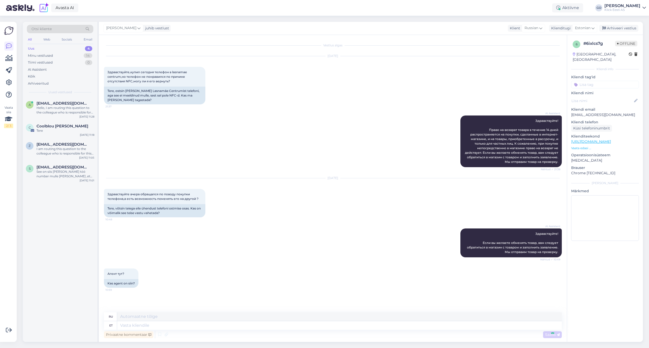
scroll to position [39, 0]
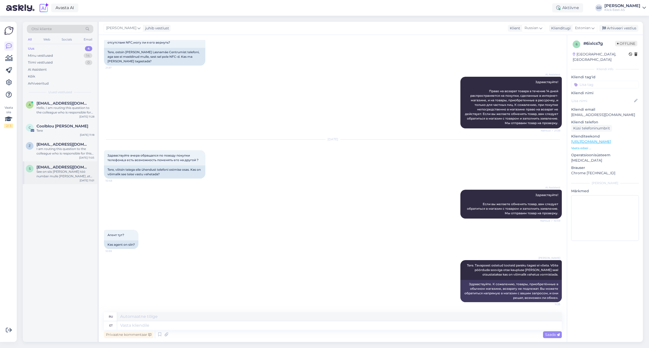
click at [58, 172] on div "See on siis [PERSON_NAME] töö number mulle [PERSON_NAME] ,et toode on remondist…" at bounding box center [65, 174] width 58 height 9
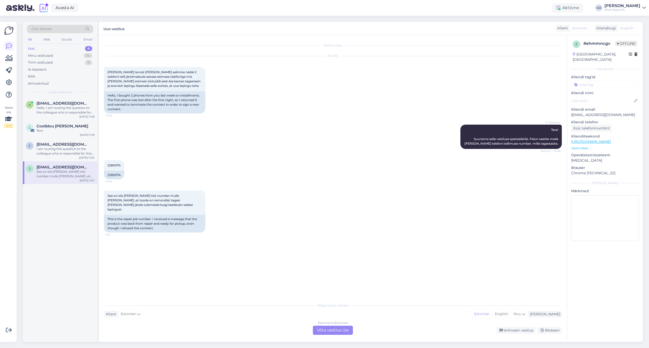
click at [221, 157] on div "2280074 10:59 2280074" at bounding box center [333, 170] width 458 height 30
click at [332, 331] on div "Estonian to Estonian Võta vestlus üle" at bounding box center [333, 330] width 40 height 9
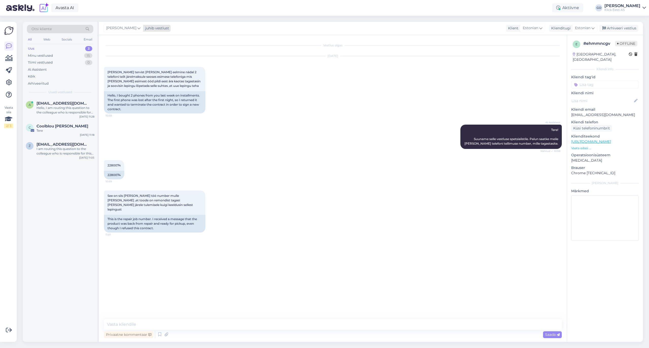
click at [140, 27] on icon at bounding box center [138, 28] width 3 height 6
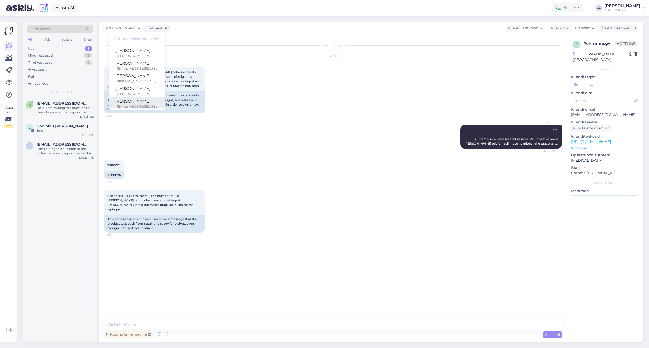
click at [140, 102] on div "[PERSON_NAME]" at bounding box center [137, 101] width 44 height 6
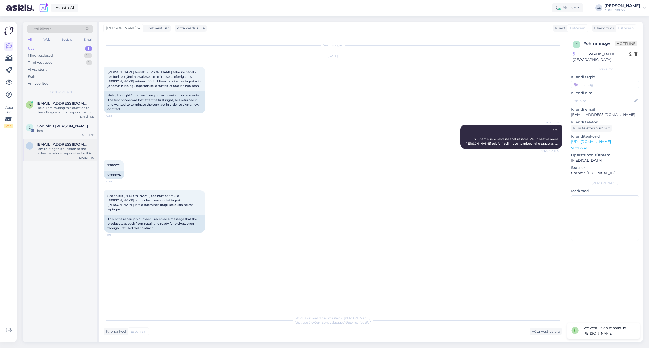
click at [46, 148] on div "I am routing this question to the colleague who is responsible for this topic. …" at bounding box center [65, 151] width 58 height 9
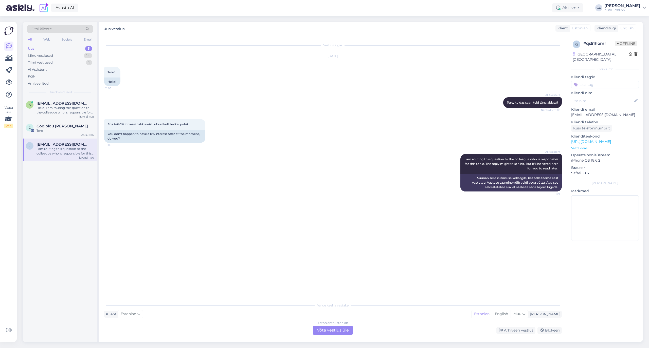
click at [340, 331] on div "Estonian to Estonian Võta vestlus üle" at bounding box center [333, 330] width 40 height 9
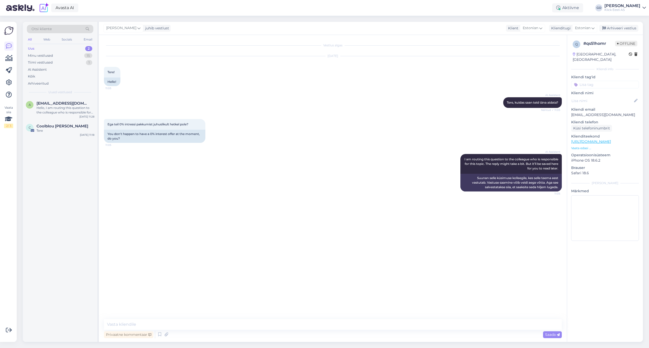
click at [290, 213] on div "Vestlus algas [DATE] Tere! 11:05 Hello! AI Assistent [PERSON_NAME], kuidas saan…" at bounding box center [335, 177] width 462 height 275
click at [217, 323] on textarea at bounding box center [333, 324] width 458 height 11
type textarea "Tere, Hetkel kahjuks ei ole."
click at [55, 124] on span "Coolblou [PERSON_NAME]" at bounding box center [62, 126] width 52 height 5
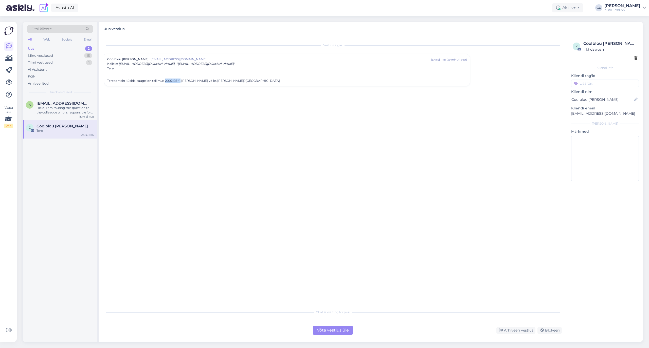
drag, startPoint x: 180, startPoint y: 80, endPoint x: 165, endPoint y: 80, distance: 15.2
click at [165, 80] on div "Tere.tahtsin küsida kaugel on tellimus 200219841.[PERSON_NAME] võiks [PERSON_NA…" at bounding box center [287, 81] width 360 height 5
copy div "200219841"
click at [138, 189] on div "Vestlus algas Coolblou [PERSON_NAME] [PERSON_NAME][EMAIL_ADDRESS][DOMAIN_NAME] …" at bounding box center [335, 171] width 462 height 263
click at [49, 129] on div "Coolblou [PERSON_NAME]" at bounding box center [65, 128] width 58 height 9
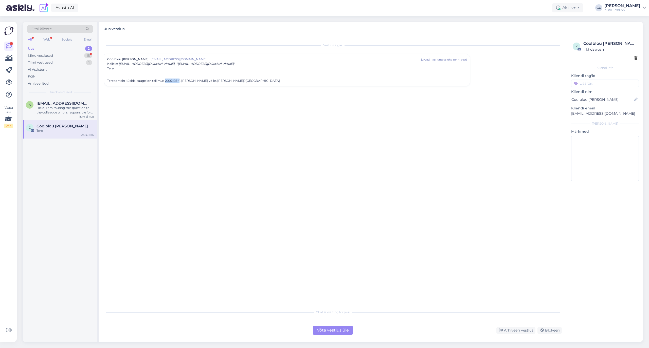
drag, startPoint x: 180, startPoint y: 80, endPoint x: 166, endPoint y: 80, distance: 14.4
click at [166, 80] on div "Tere.tahtsin küsida kaugel on tellimus 200219841.[PERSON_NAME] võiks [PERSON_NA…" at bounding box center [287, 81] width 360 height 5
copy div "20021984"
click at [175, 82] on div "Tere.tahtsin küsida kaugel on tellimus 200219841.[PERSON_NAME] võiks [PERSON_NA…" at bounding box center [287, 81] width 360 height 5
drag, startPoint x: 165, startPoint y: 80, endPoint x: 181, endPoint y: 80, distance: 15.7
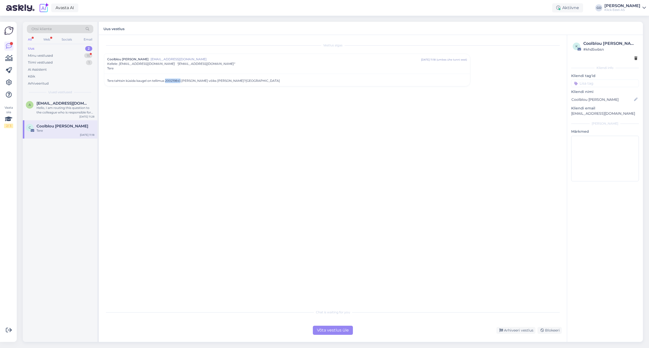
click at [181, 80] on div "Tere.tahtsin küsida kaugel on tellimus 200219841.[PERSON_NAME] võiks [PERSON_NA…" at bounding box center [287, 81] width 360 height 5
copy div "200219841"
click at [69, 107] on div "Hello, I am routing this question to the colleague who is responsible for this …" at bounding box center [65, 110] width 58 height 9
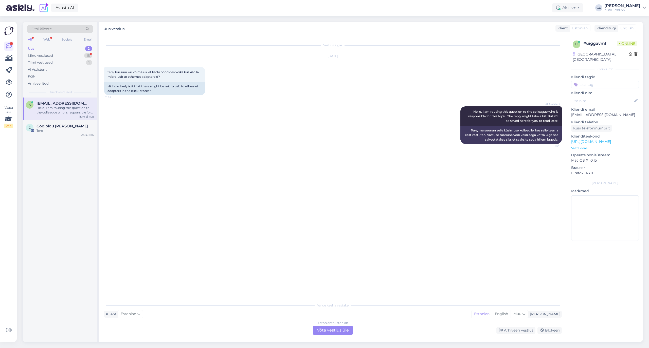
click at [213, 157] on div "Vestlus algas [DATE] tere, kui suur on võimalus, et klicki poodides võiks kuski…" at bounding box center [335, 168] width 462 height 256
click at [241, 183] on div "Vestlus algas [DATE] tere, kui suur on võimalus, et klicki poodides võiks kuski…" at bounding box center [335, 168] width 462 height 256
click at [175, 74] on span "tere, kui suur on võimalus, et klicki poodides võiks kuskil olla micro usb to e…" at bounding box center [153, 74] width 92 height 8
drag, startPoint x: 140, startPoint y: 76, endPoint x: 107, endPoint y: 77, distance: 33.5
click at [107, 77] on div "tere, kui suur on võimalus, et klicki poodides võiks kuskil olla micro usb to e…" at bounding box center [154, 74] width 101 height 15
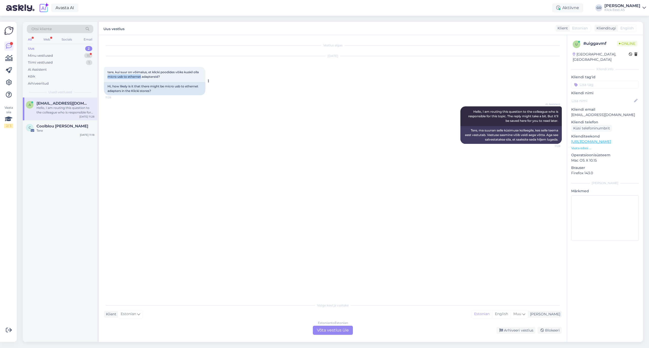
copy span "micro usb to ethernet"
click at [68, 109] on div "Tere! Remonditöö staatuse "Ressursi ootel" täpsema tähenduse [PERSON_NAME] koht…" at bounding box center [65, 110] width 58 height 9
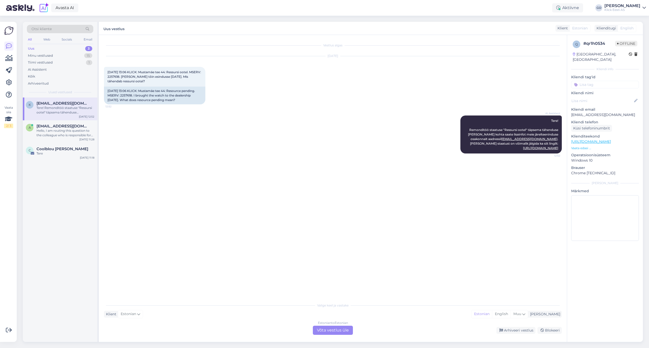
click at [336, 331] on div "Estonian to Estonian Võta vestlus üle" at bounding box center [333, 330] width 40 height 9
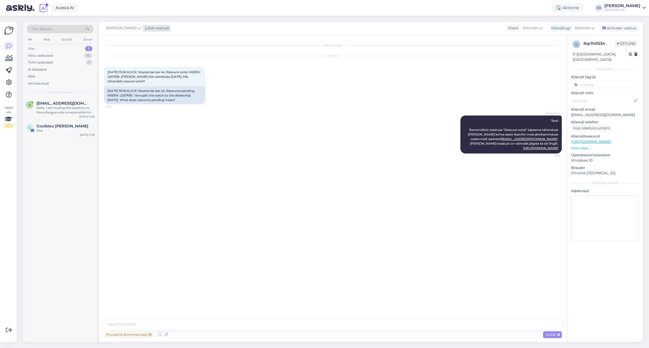
click at [140, 28] on icon at bounding box center [138, 28] width 3 height 6
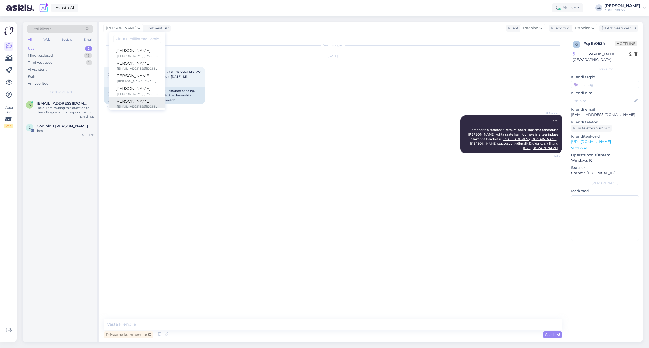
click at [137, 103] on div "[PERSON_NAME]" at bounding box center [137, 101] width 44 height 6
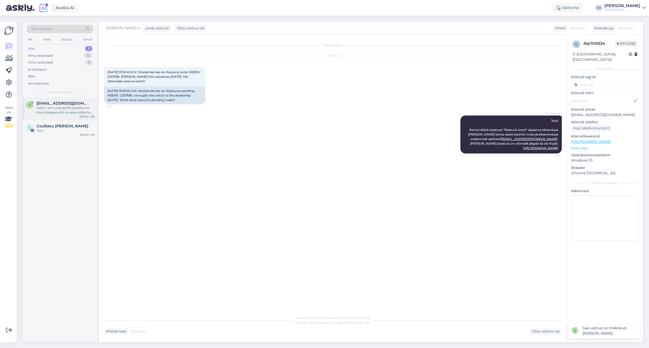
click at [63, 111] on div "Hello, I am routing this question to the colleague who is responsible for this …" at bounding box center [65, 110] width 58 height 9
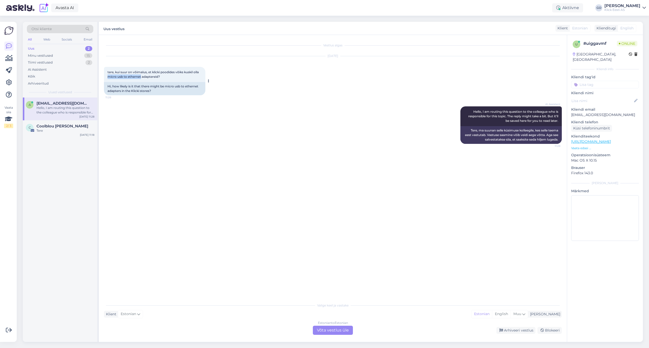
drag, startPoint x: 140, startPoint y: 77, endPoint x: 107, endPoint y: 76, distance: 33.0
click at [107, 76] on span "tere, kui suur on võimalus, et klicki poodides võiks kuskil olla micro usb to e…" at bounding box center [153, 74] width 92 height 8
copy span "micro usb to ethernet"
click at [333, 330] on div "Estonian to Estonian Võta vestlus üle" at bounding box center [333, 330] width 40 height 9
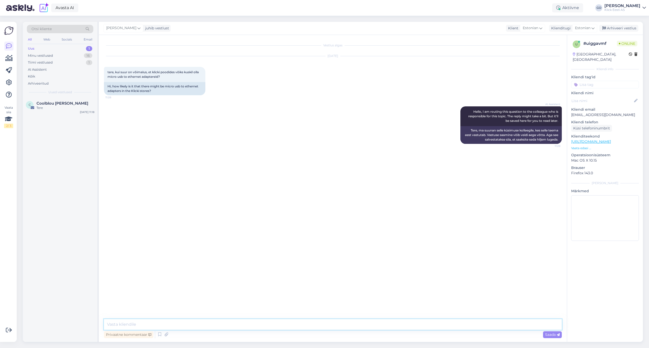
click at [178, 325] on textarea at bounding box center [333, 324] width 458 height 11
paste textarea "[URL][DOMAIN_NAME]"
click at [242, 324] on textarea "Tere. Micro usb to ethernet adepterit klicki valikus paraku ei leidu ... ligilä…" at bounding box center [333, 324] width 458 height 11
type textarea "Tere. Micro usb to ethernet adepterit klicki valikus paraku ei leidu ... tõenäo…"
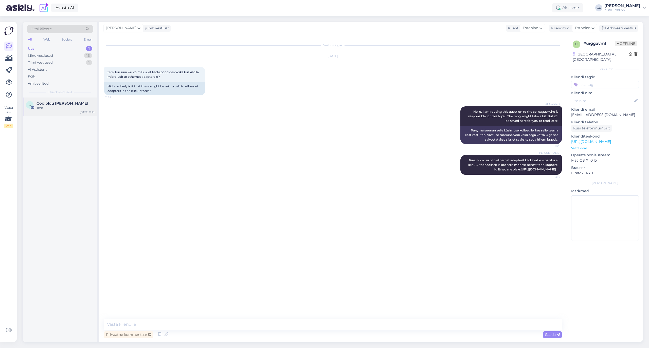
click at [76, 105] on div "Coolblou [PERSON_NAME]" at bounding box center [65, 103] width 58 height 5
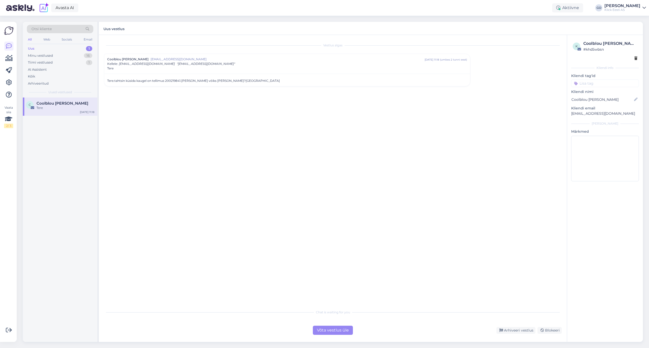
click at [192, 114] on div "Vestlus algas Coolblou [PERSON_NAME] [PERSON_NAME][EMAIL_ADDRESS][DOMAIN_NAME] …" at bounding box center [335, 171] width 462 height 263
click at [52, 55] on div "Minu vestlused" at bounding box center [40, 55] width 25 height 5
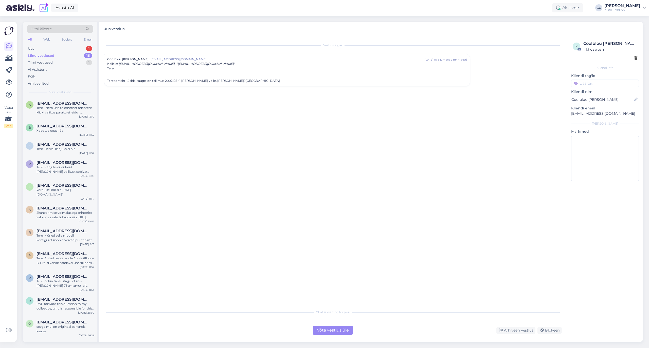
click at [47, 57] on div "Minu vestlused" at bounding box center [41, 55] width 26 height 5
click at [47, 46] on div "Uus 1" at bounding box center [60, 48] width 66 height 7
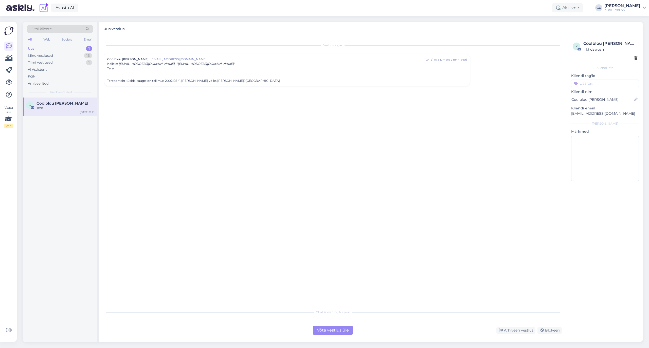
click at [58, 108] on div "Tere" at bounding box center [65, 108] width 58 height 5
click at [576, 4] on div "Aktiivne" at bounding box center [567, 7] width 31 height 9
click at [533, 38] on button "1 tund" at bounding box center [533, 39] width 15 height 6
